Goal: Task Accomplishment & Management: Complete application form

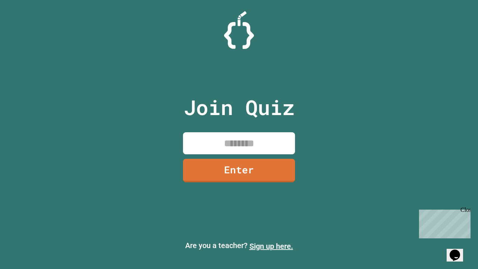
click at [271, 246] on link "Sign up here." at bounding box center [271, 245] width 44 height 9
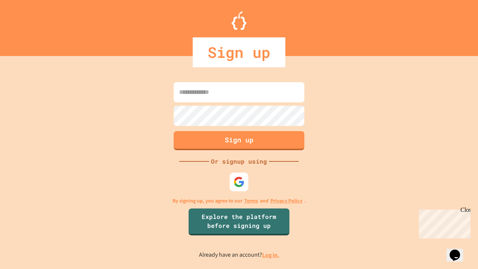
click at [271, 254] on link "Log in." at bounding box center [270, 255] width 17 height 8
